Goal: Information Seeking & Learning: Learn about a topic

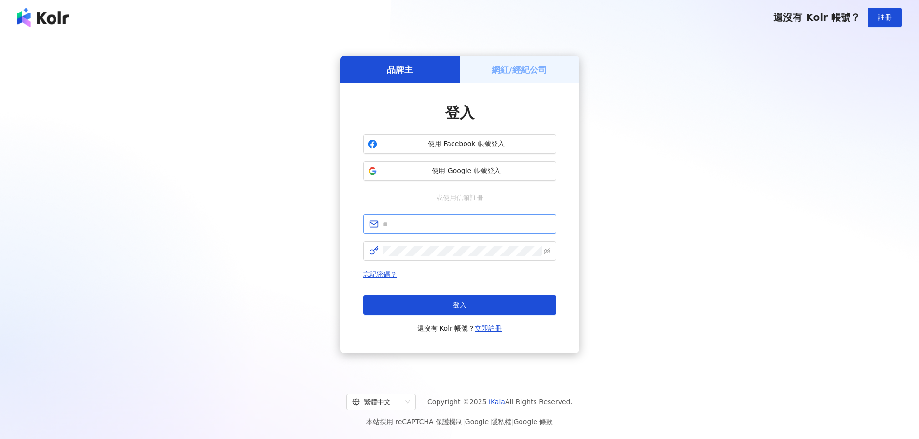
type input "**********"
click at [446, 301] on button "登入" at bounding box center [459, 305] width 193 height 19
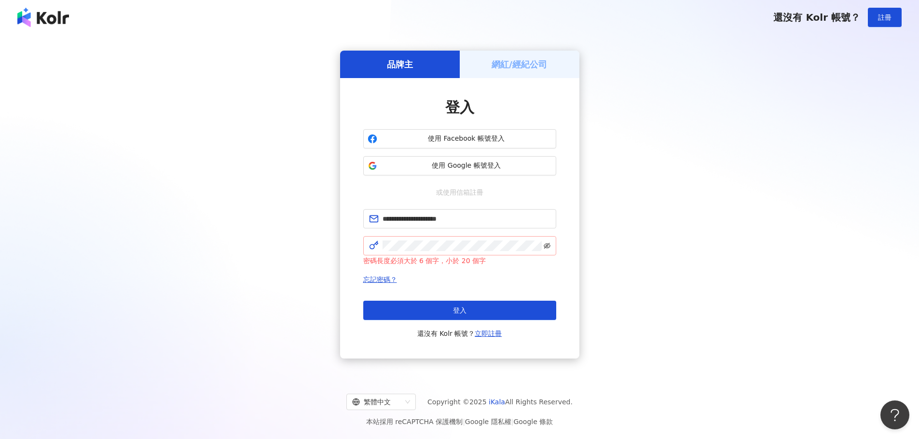
click at [547, 244] on icon "eye-invisible" at bounding box center [546, 246] width 7 height 6
click at [423, 311] on button "登入" at bounding box center [459, 310] width 193 height 19
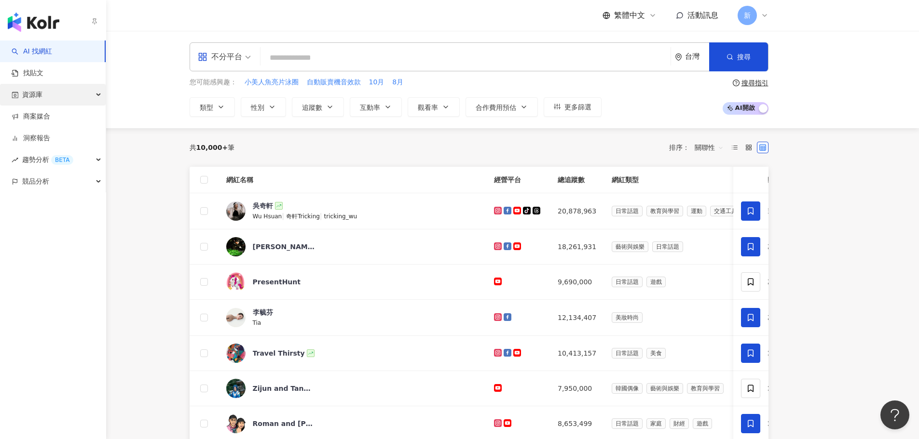
click at [90, 100] on div "資源庫" at bounding box center [53, 95] width 106 height 22
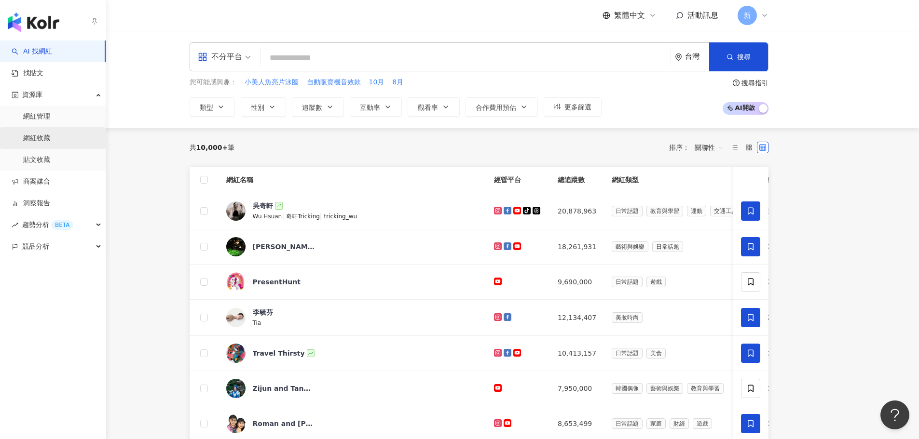
click at [50, 137] on link "網紅收藏" at bounding box center [36, 139] width 27 height 10
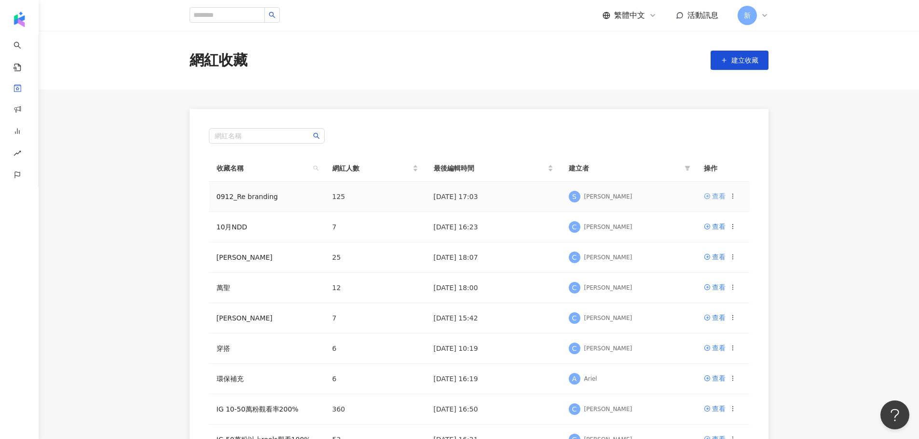
click at [712, 195] on div "查看" at bounding box center [719, 196] width 14 height 11
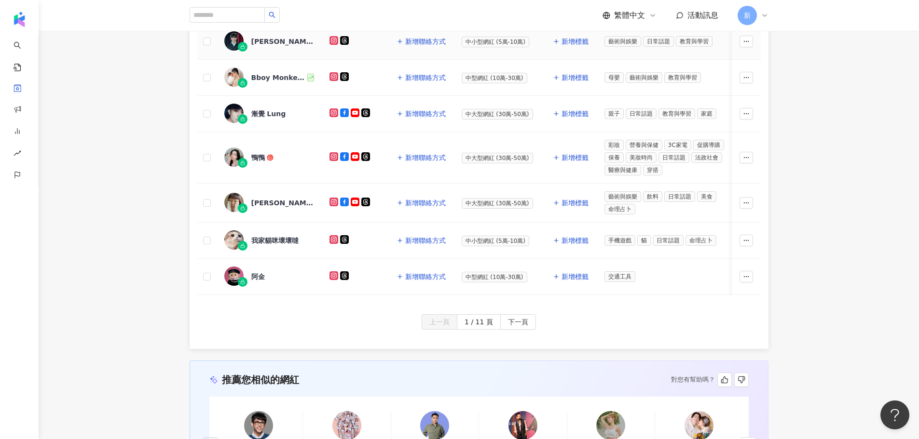
scroll to position [389, 0]
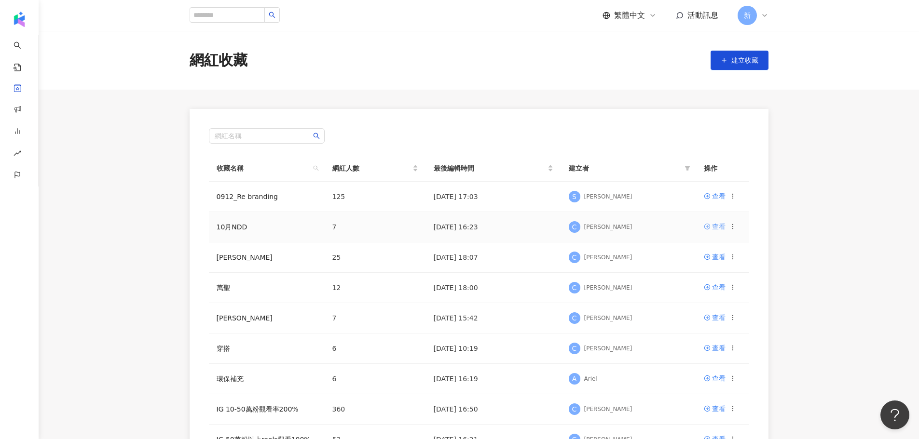
click at [711, 225] on link "查看" at bounding box center [715, 226] width 22 height 11
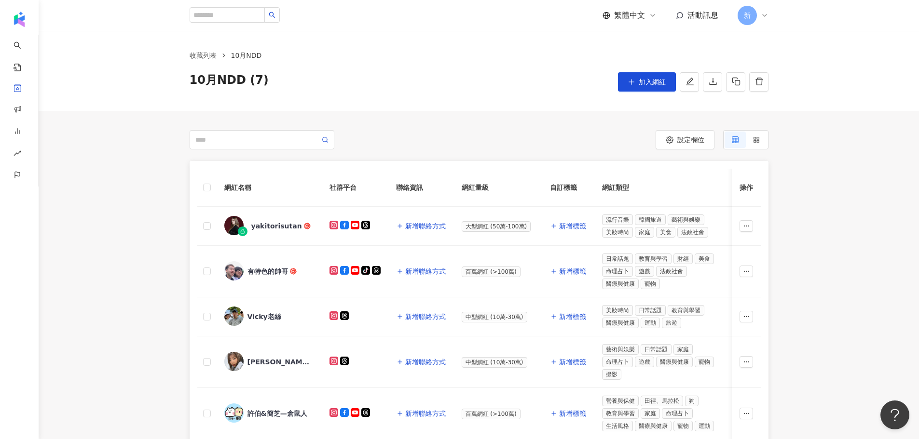
scroll to position [145, 0]
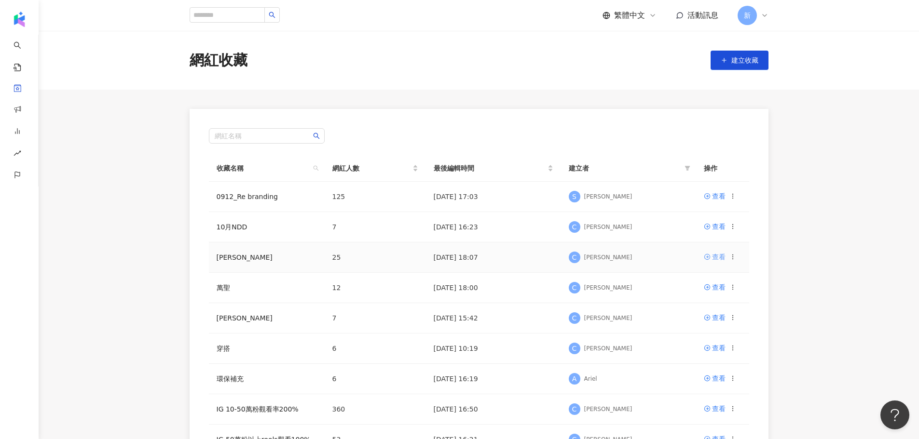
click at [717, 258] on div "查看" at bounding box center [719, 257] width 14 height 11
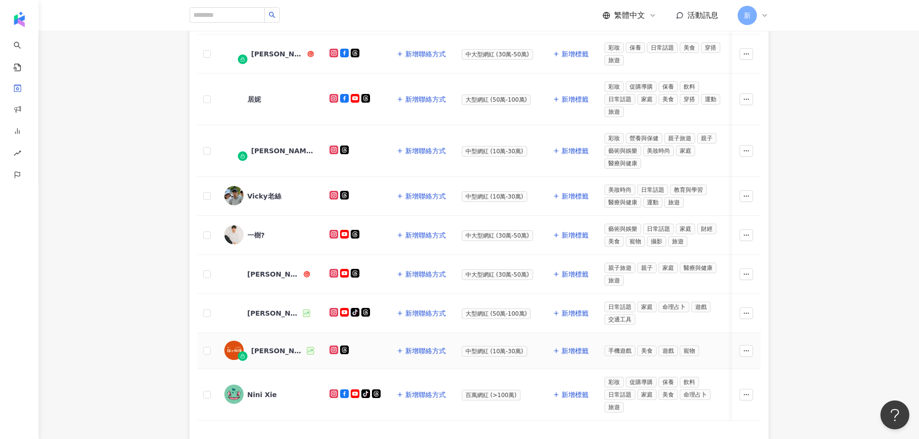
scroll to position [338, 0]
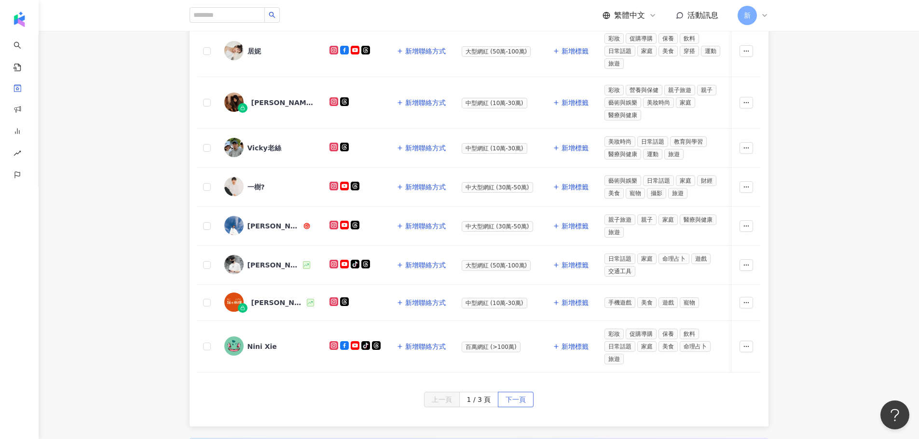
click at [508, 408] on span "下一頁" at bounding box center [515, 400] width 20 height 15
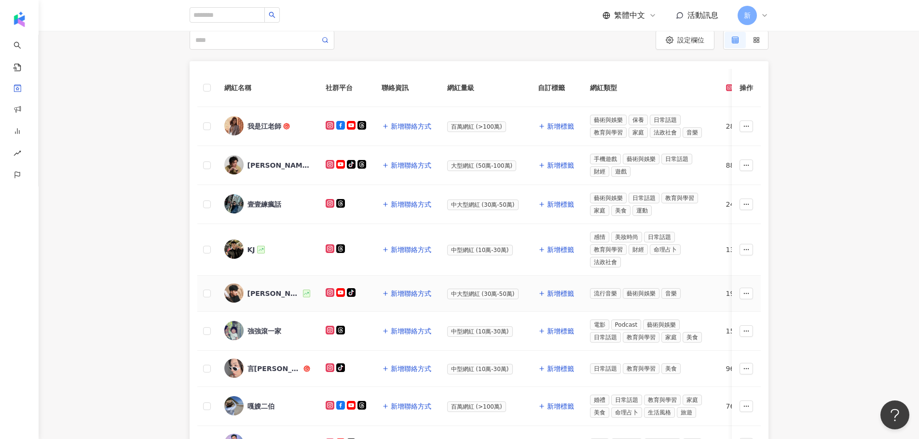
scroll to position [96, 0]
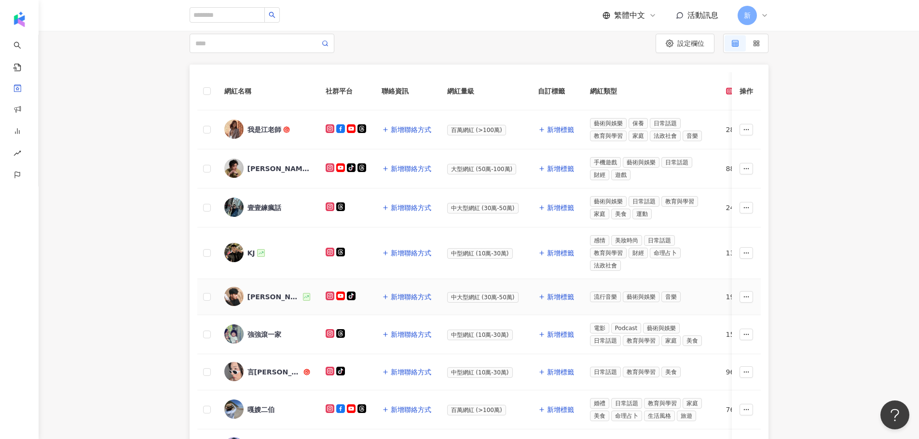
click at [325, 298] on icon at bounding box center [329, 296] width 9 height 9
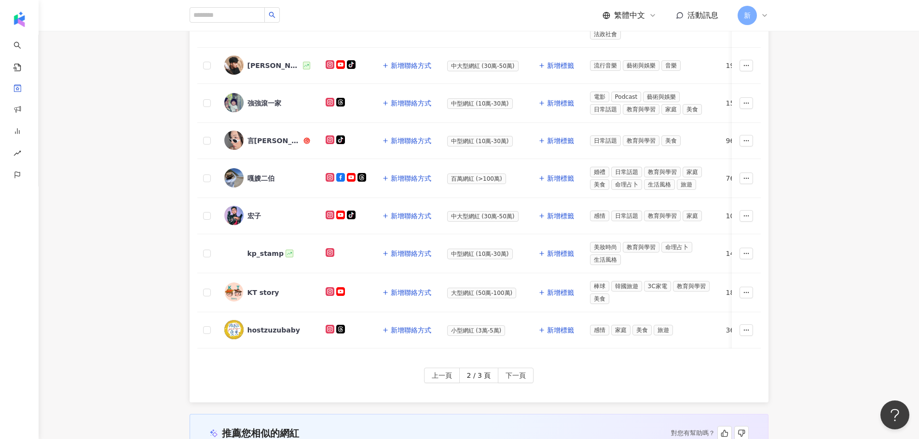
scroll to position [338, 0]
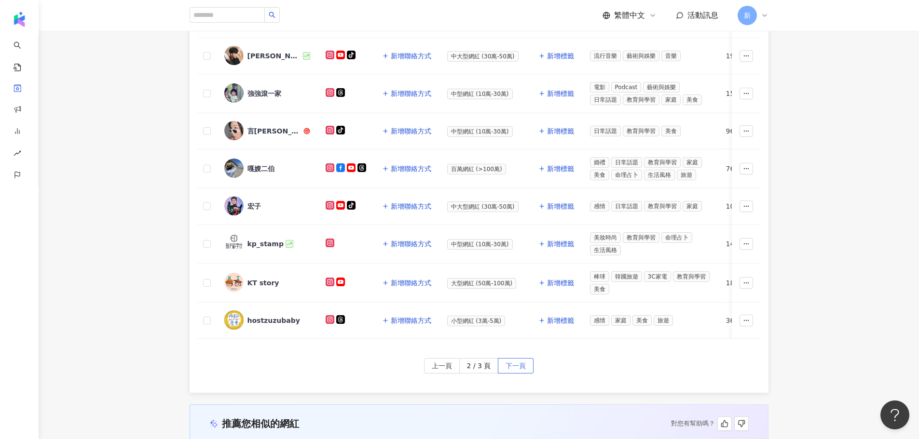
click at [502, 371] on button "下一頁" at bounding box center [516, 365] width 36 height 15
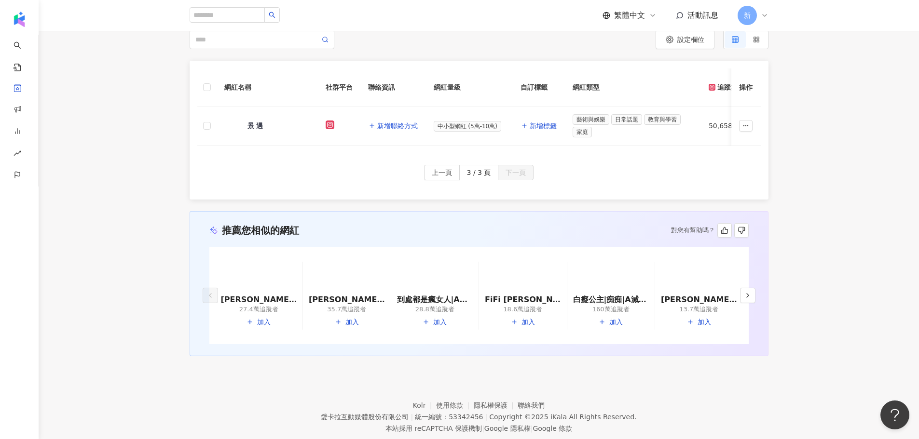
scroll to position [83, 0]
